Goal: Information Seeking & Learning: Understand process/instructions

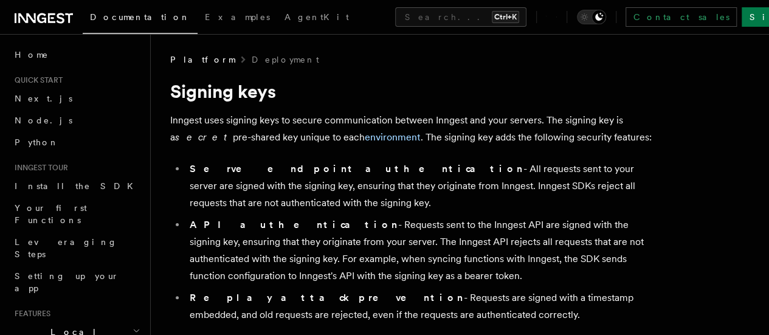
click at [0, 0] on span "Signing keys" at bounding box center [0, 0] width 0 height 0
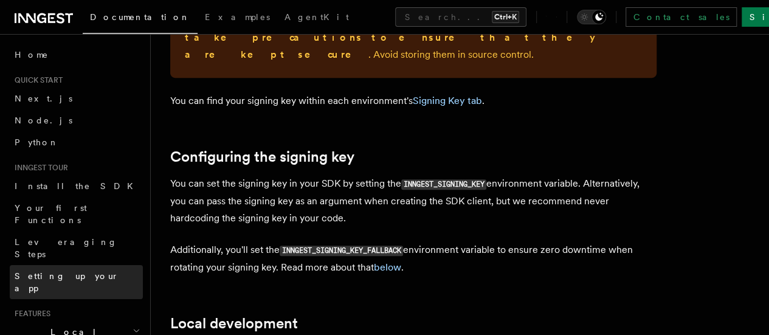
scroll to position [341, 0]
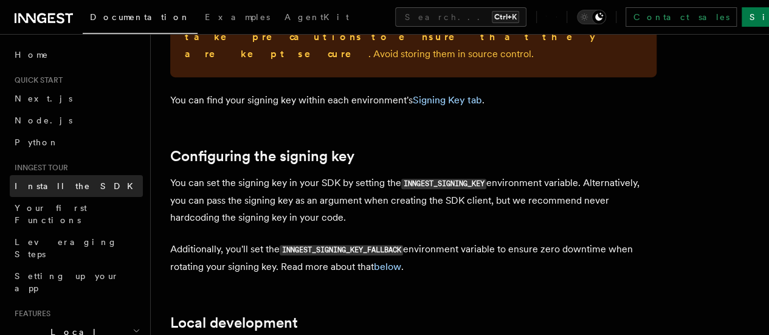
click at [74, 184] on link "Install the SDK" at bounding box center [76, 186] width 133 height 22
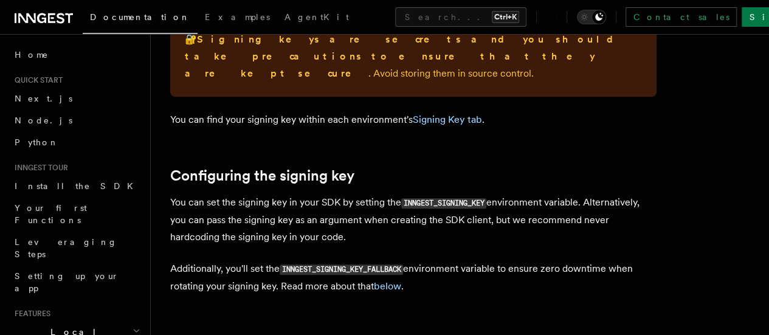
scroll to position [320, 0]
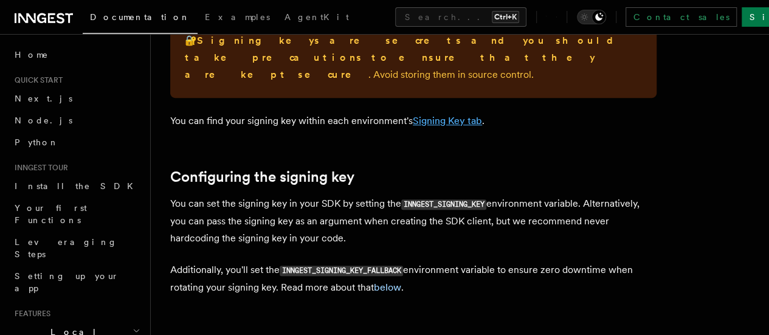
click at [443, 123] on link "Signing Key tab" at bounding box center [447, 121] width 69 height 12
